Goal: Task Accomplishment & Management: Use online tool/utility

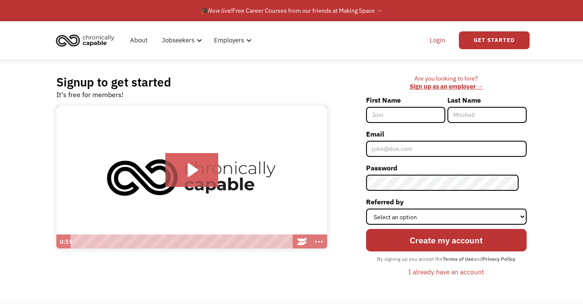
click at [442, 42] on link "Login" at bounding box center [438, 40] width 26 height 27
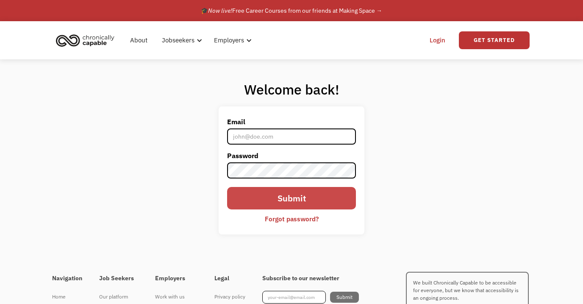
type input "[EMAIL_ADDRESS][DOMAIN_NAME]"
click at [300, 199] on input "Submit" at bounding box center [291, 198] width 129 height 22
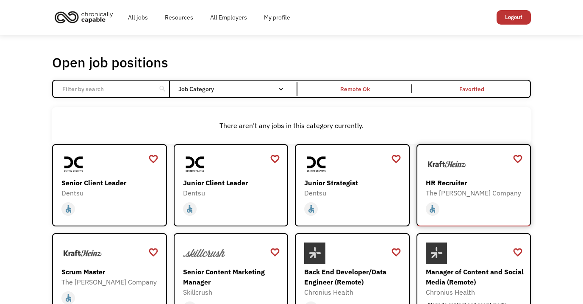
click at [492, 184] on div "HR Recruiter" at bounding box center [475, 183] width 98 height 10
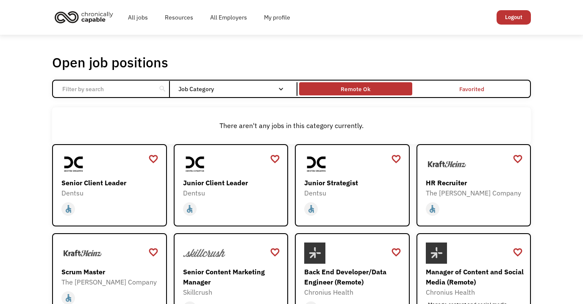
click at [394, 90] on div "Remote Ok" at bounding box center [355, 88] width 113 height 9
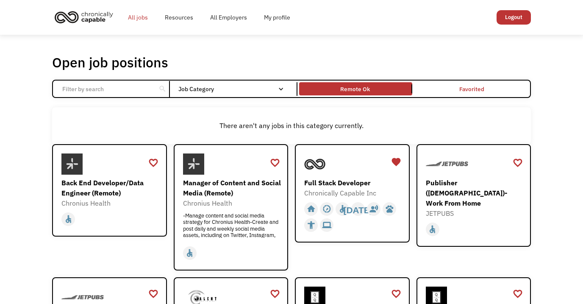
click at [143, 22] on link "All jobs" at bounding box center [138, 17] width 37 height 27
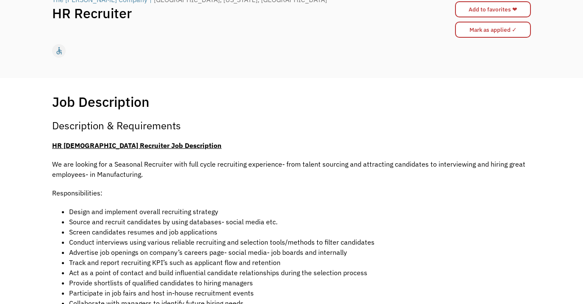
scroll to position [117, 0]
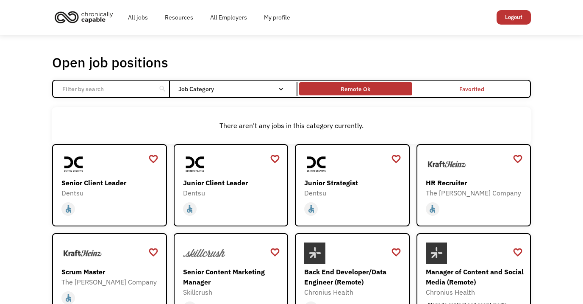
click at [352, 85] on div "Remote Ok" at bounding box center [356, 89] width 30 height 10
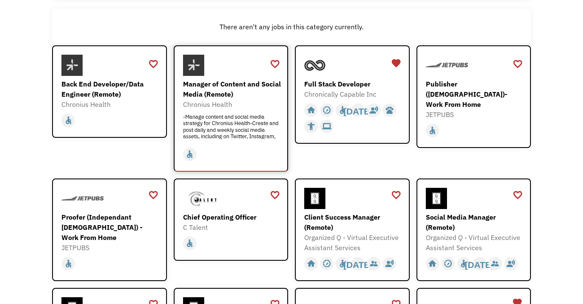
scroll to position [100, 0]
